Goal: Task Accomplishment & Management: Manage account settings

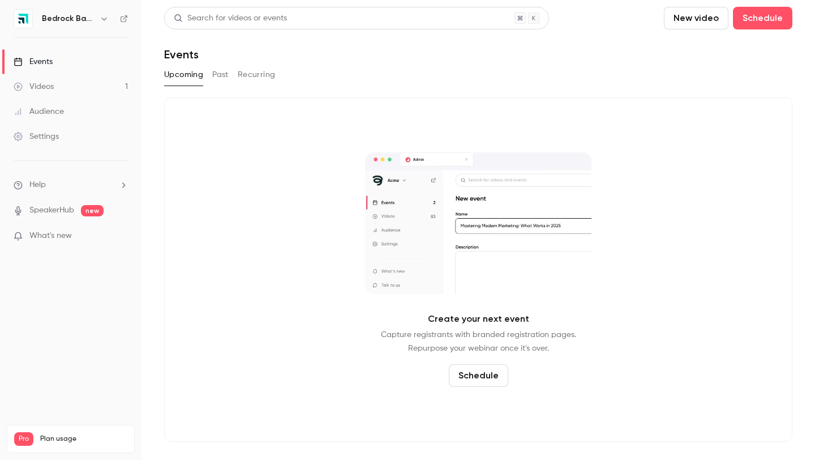
click at [66, 19] on h6 "Bedrock Basics" at bounding box center [68, 18] width 53 height 11
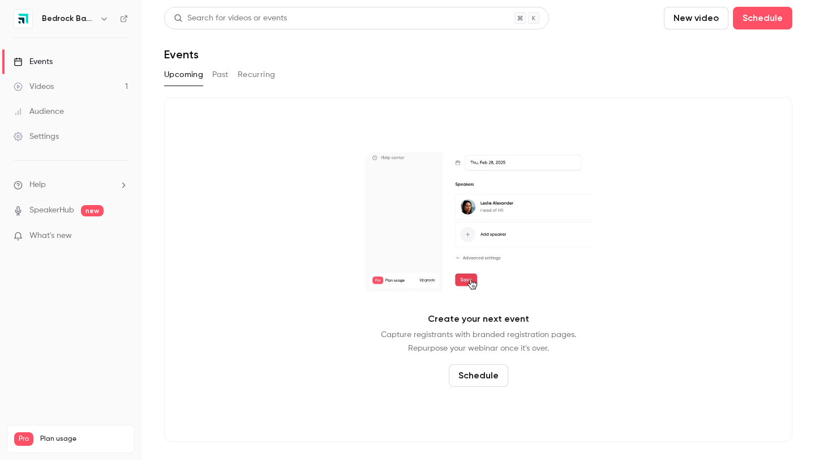
click at [101, 16] on icon "button" at bounding box center [104, 18] width 9 height 9
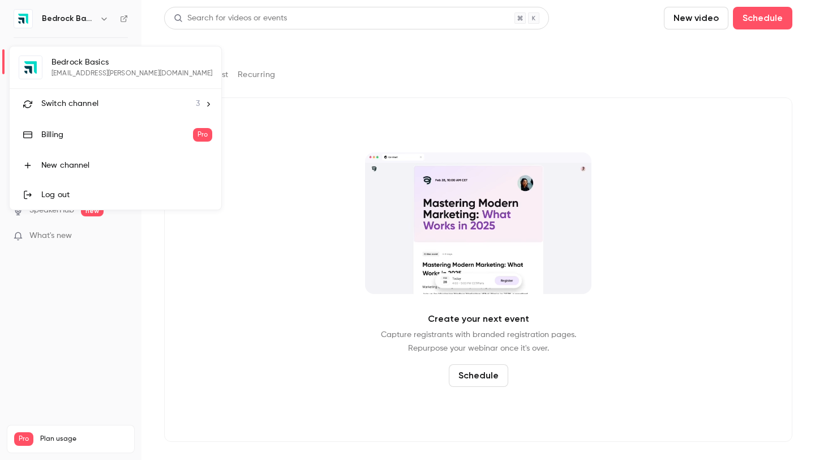
click at [152, 108] on div "Switch channel 3" at bounding box center [120, 104] width 159 height 12
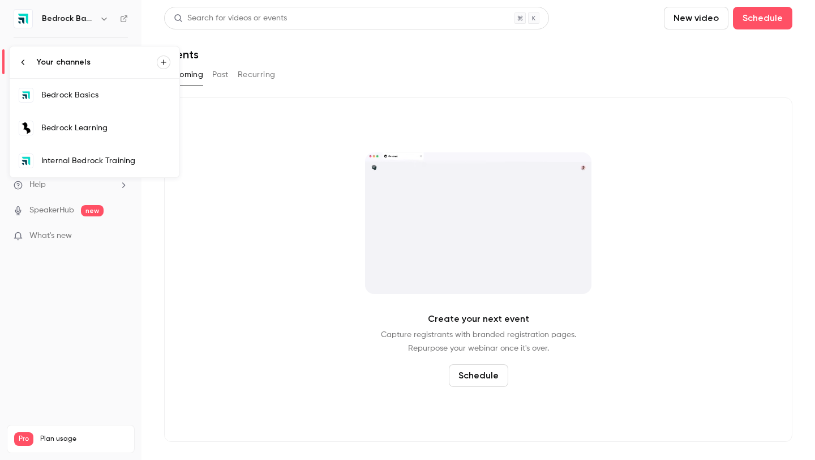
click at [95, 125] on div "Bedrock Learning" at bounding box center [105, 127] width 129 height 11
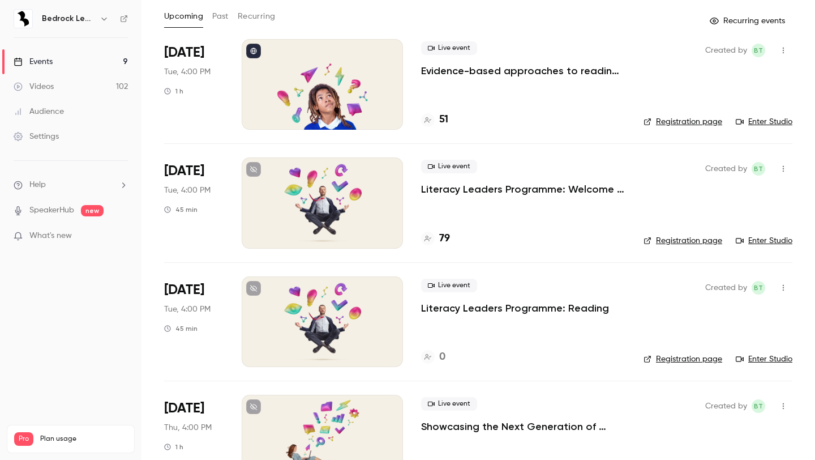
scroll to position [61, 0]
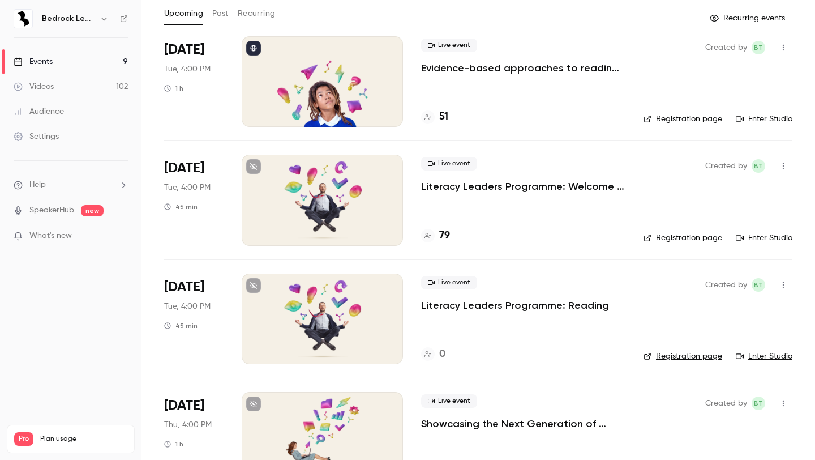
click at [495, 187] on p "Literacy Leaders Programme: Welcome event" at bounding box center [523, 186] width 204 height 14
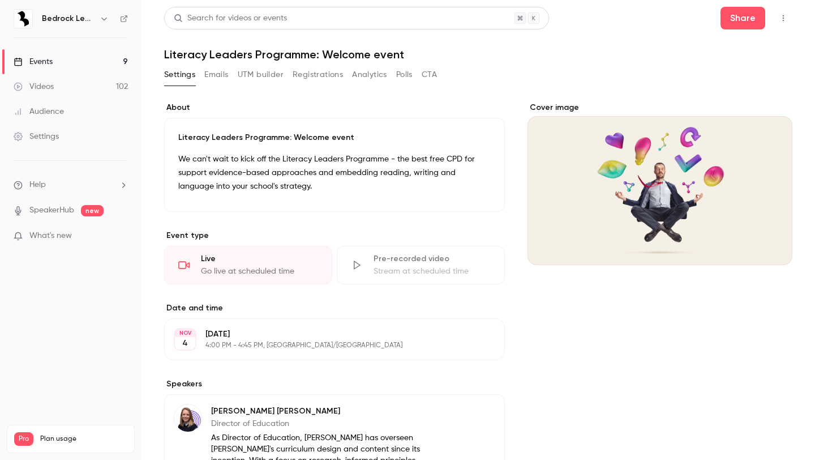
scroll to position [268, 0]
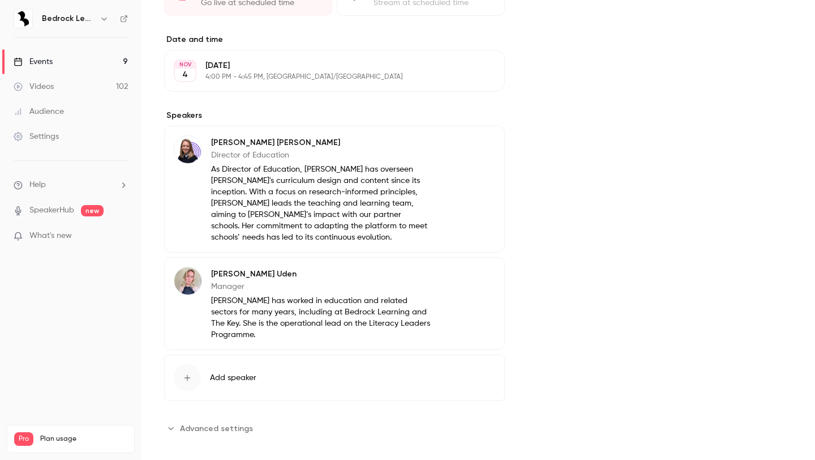
click at [175, 424] on icon "Advanced settings" at bounding box center [170, 428] width 9 height 9
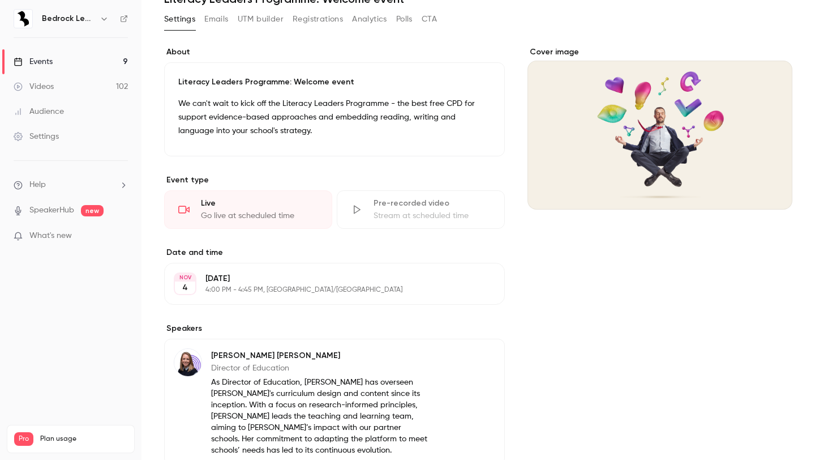
scroll to position [0, 0]
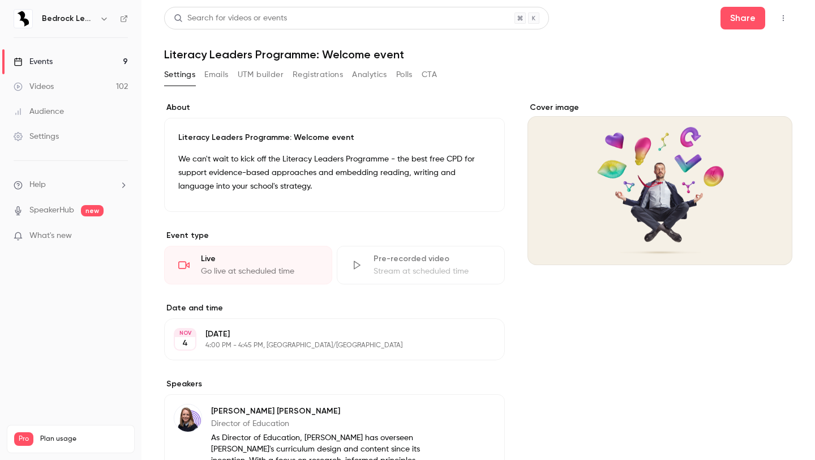
click at [221, 80] on button "Emails" at bounding box center [216, 75] width 24 height 18
